Goal: Task Accomplishment & Management: Use online tool/utility

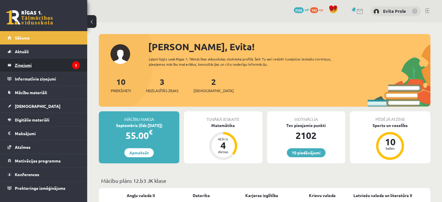
click at [25, 72] on legend "Ziņojumi 3" at bounding box center [47, 64] width 65 height 13
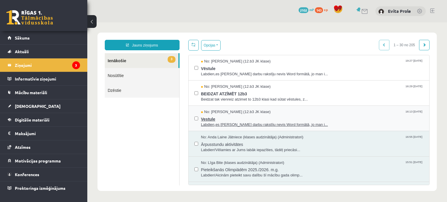
click at [313, 118] on span "Vestule" at bounding box center [312, 118] width 222 height 7
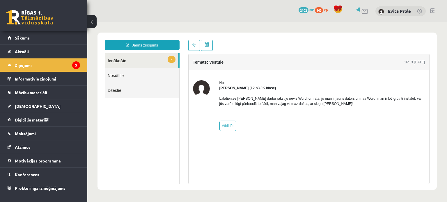
click at [121, 63] on link "2 Ienākošie" at bounding box center [142, 60] width 74 height 15
click at [121, 61] on link "2 Ienākošie" at bounding box center [142, 60] width 74 height 15
click at [22, 67] on legend "Ziņojumi 3" at bounding box center [47, 64] width 65 height 13
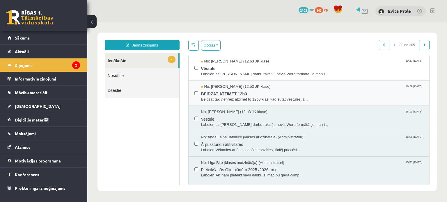
click at [230, 93] on span "BEIDZAT ATZĪMĒT 12b3" at bounding box center [312, 93] width 222 height 7
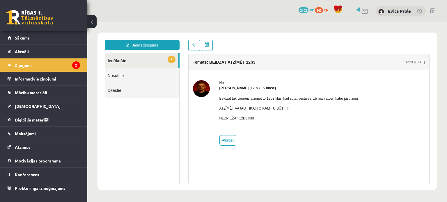
click at [132, 57] on link "1 Ienākošie" at bounding box center [142, 60] width 74 height 15
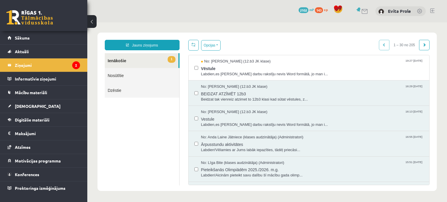
click at [117, 61] on link "1 Ienākošie" at bounding box center [142, 60] width 74 height 15
click at [211, 67] on span "Vēstule" at bounding box center [312, 67] width 222 height 7
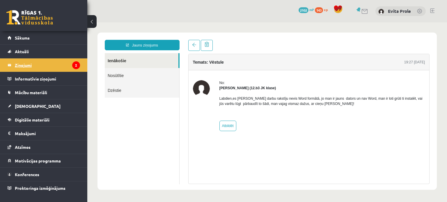
click at [29, 68] on legend "Ziņojumi 2" at bounding box center [47, 64] width 65 height 13
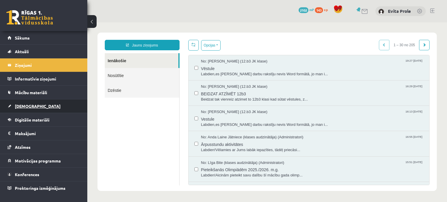
click at [27, 106] on span "[DEMOGRAPHIC_DATA]" at bounding box center [38, 106] width 46 height 5
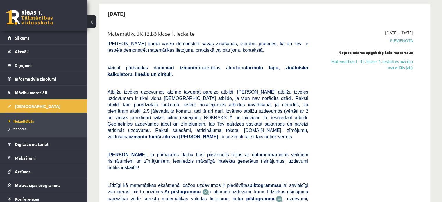
scroll to position [52, 0]
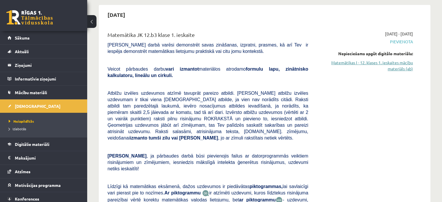
click at [391, 63] on link "Matemātikas I - 12. klases 1. ieskaites mācību materiāls (ab)" at bounding box center [365, 66] width 96 height 12
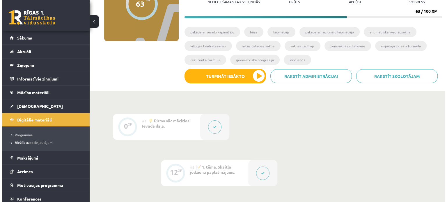
scroll to position [74, 0]
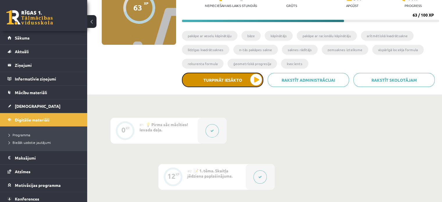
click at [225, 80] on button "Turpināt iesākto" at bounding box center [222, 80] width 81 height 15
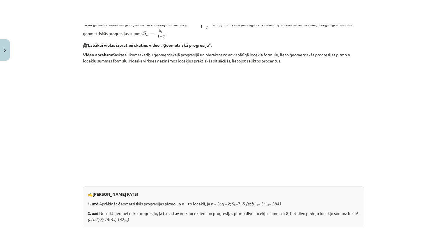
scroll to position [481, 0]
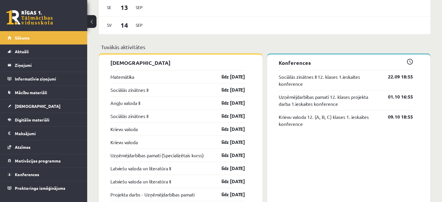
scroll to position [436, 0]
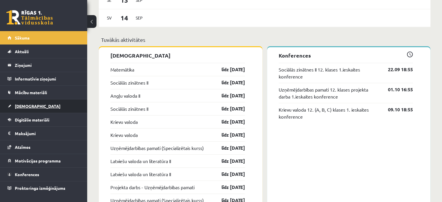
click at [26, 104] on span "[DEMOGRAPHIC_DATA]" at bounding box center [38, 106] width 46 height 5
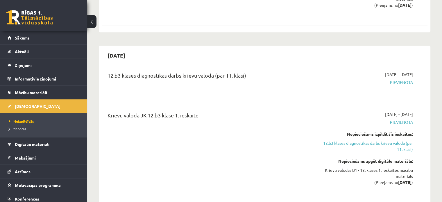
scroll to position [494, 0]
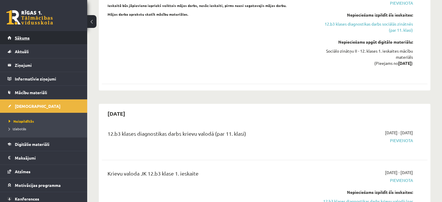
click at [27, 43] on link "Sākums" at bounding box center [44, 37] width 72 height 13
